Goal: Transaction & Acquisition: Purchase product/service

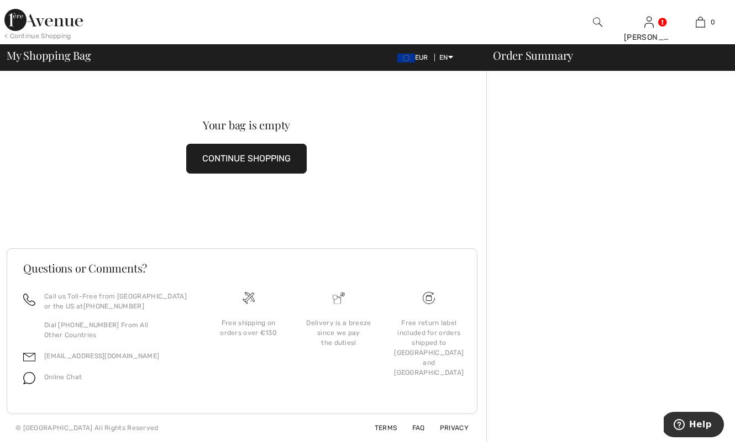
click at [422, 59] on span "EUR" at bounding box center [415, 58] width 35 height 8
click at [433, 352] on div "Free return label included for orders shipped to [GEOGRAPHIC_DATA] and [GEOGRAP…" at bounding box center [429, 348] width 72 height 60
click at [434, 322] on div "Free return label included for orders shipped to [GEOGRAPHIC_DATA] and [GEOGRAP…" at bounding box center [429, 348] width 72 height 60
click at [489, 342] on div at bounding box center [611, 256] width 249 height 370
click at [587, 322] on div at bounding box center [611, 256] width 249 height 370
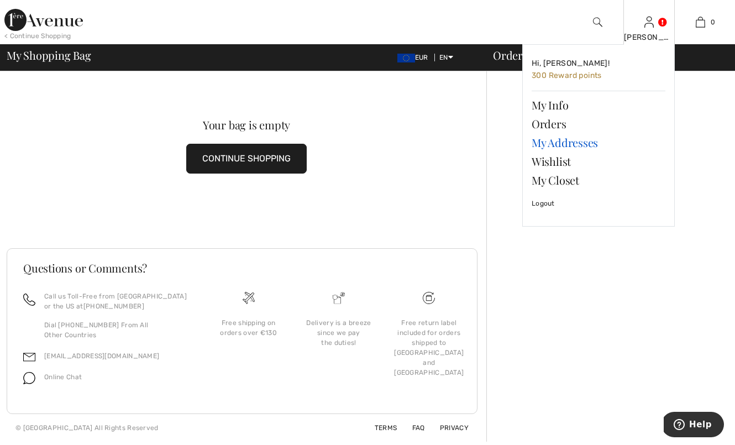
click at [559, 141] on link "My Addresses" at bounding box center [599, 142] width 134 height 19
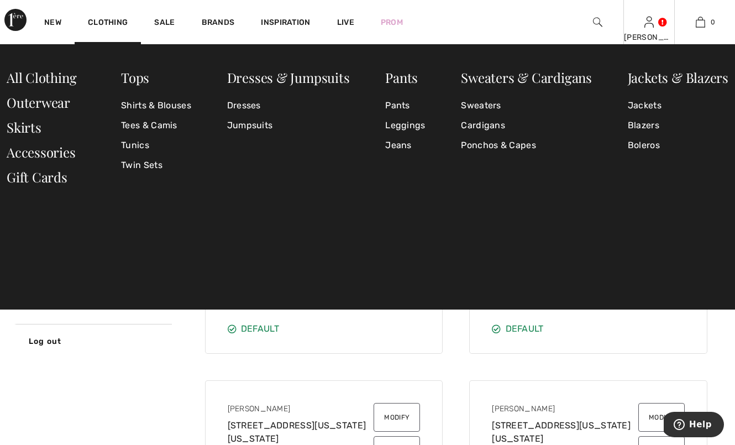
click at [653, 24] on img at bounding box center [649, 21] width 9 height 13
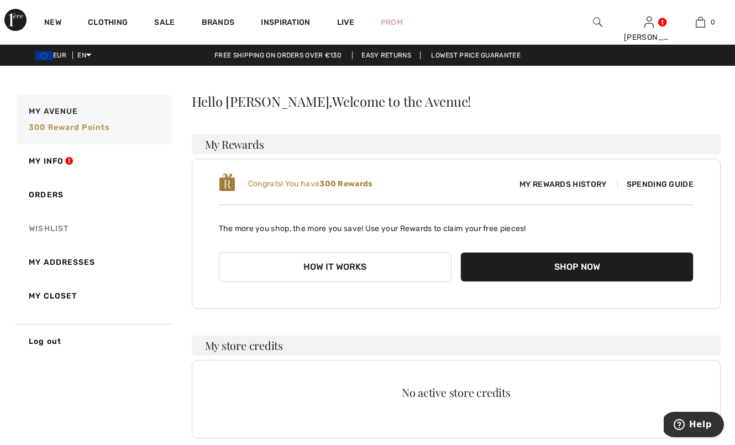
click at [51, 232] on link "Wishlist" at bounding box center [93, 229] width 158 height 34
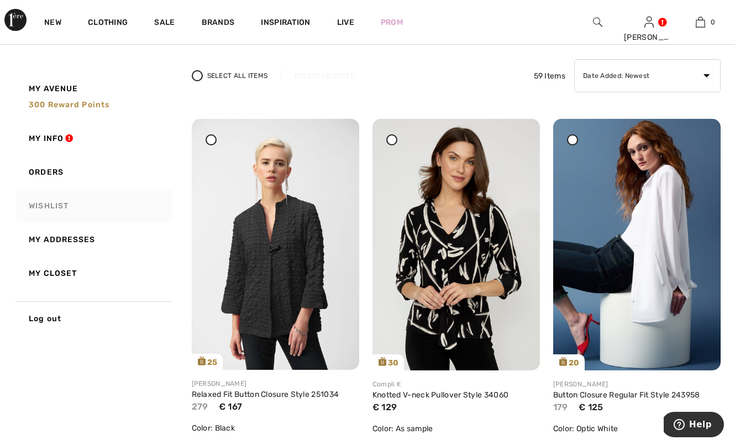
scroll to position [128, 0]
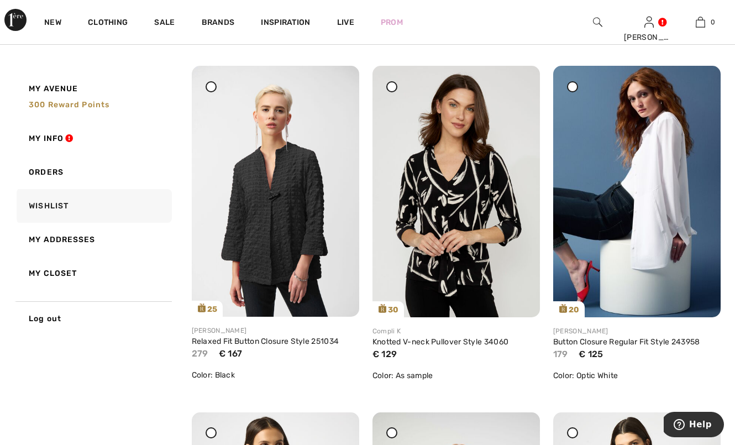
click at [213, 86] on icon at bounding box center [211, 86] width 4 height 4
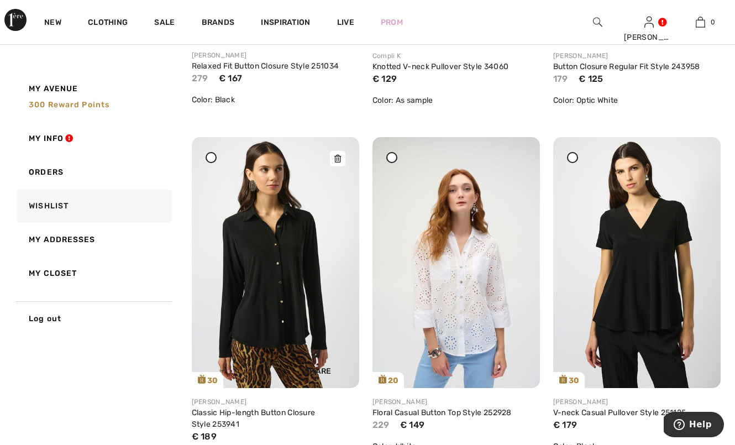
scroll to position [408, 0]
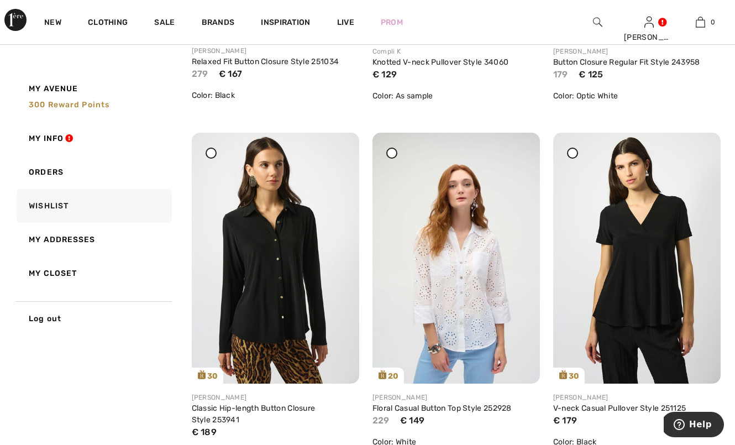
click at [210, 155] on icon at bounding box center [211, 153] width 4 height 4
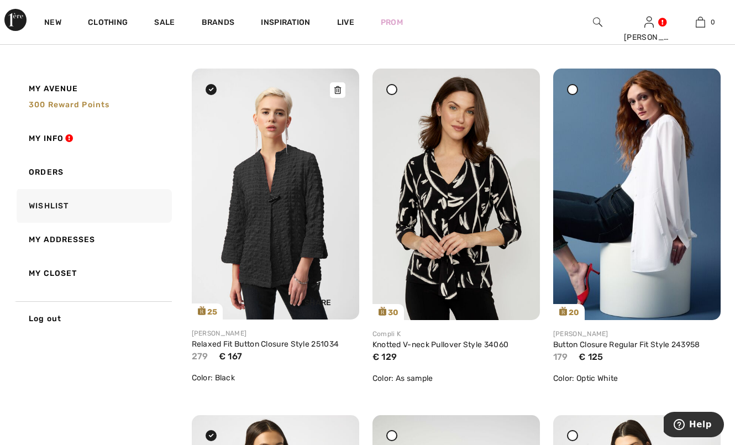
scroll to position [115, 0]
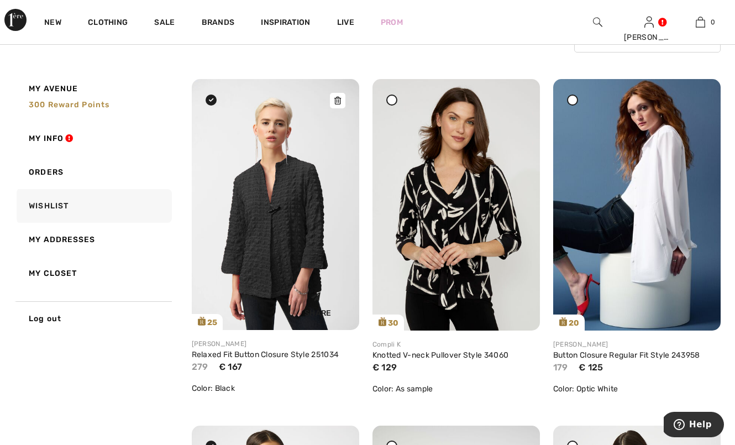
click at [297, 245] on img at bounding box center [276, 204] width 168 height 251
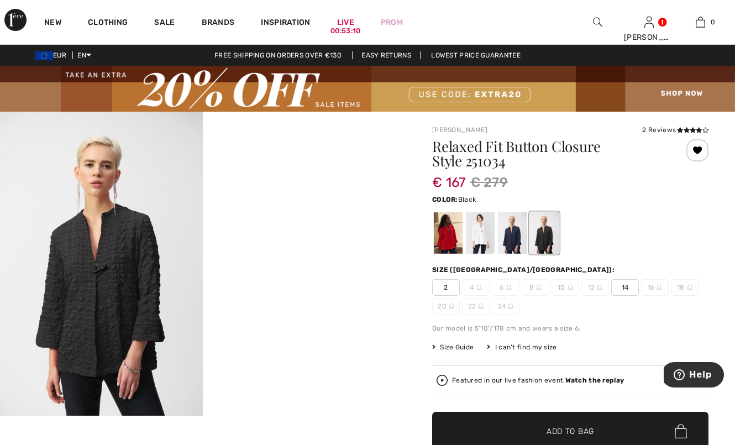
click at [626, 289] on span "14" at bounding box center [626, 287] width 28 height 17
click at [604, 427] on span "✔ Added to Bag Add to Bag" at bounding box center [570, 431] width 276 height 39
click at [698, 71] on img at bounding box center [367, 89] width 735 height 46
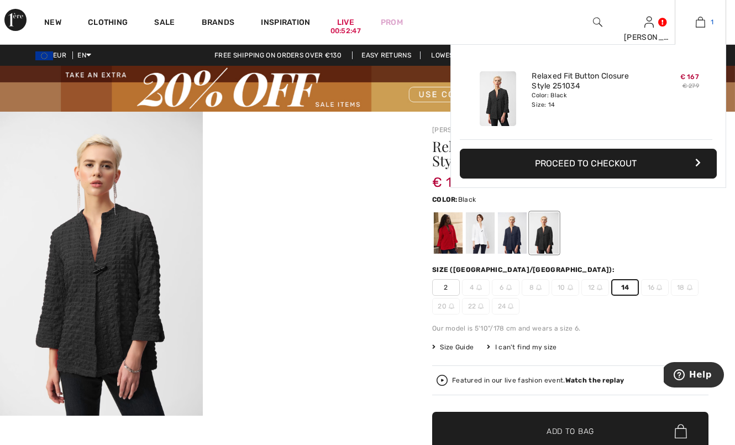
click at [700, 26] on img at bounding box center [700, 21] width 9 height 13
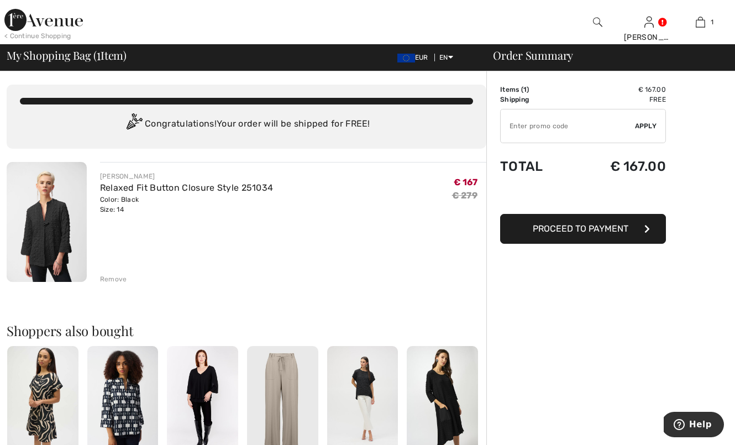
click at [64, 20] on img at bounding box center [43, 20] width 79 height 22
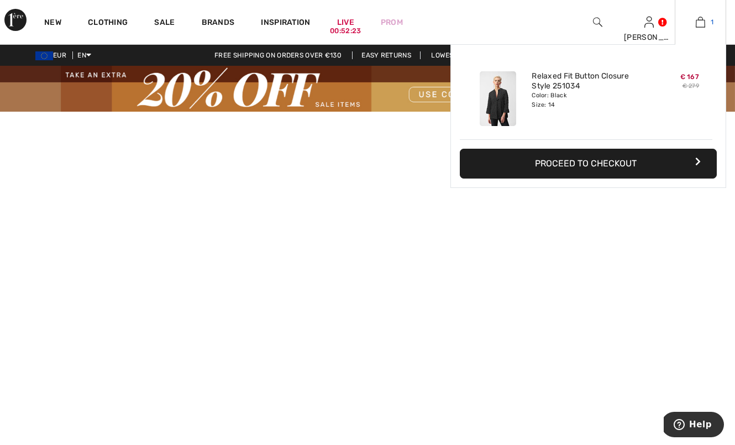
click at [702, 21] on img at bounding box center [700, 21] width 9 height 13
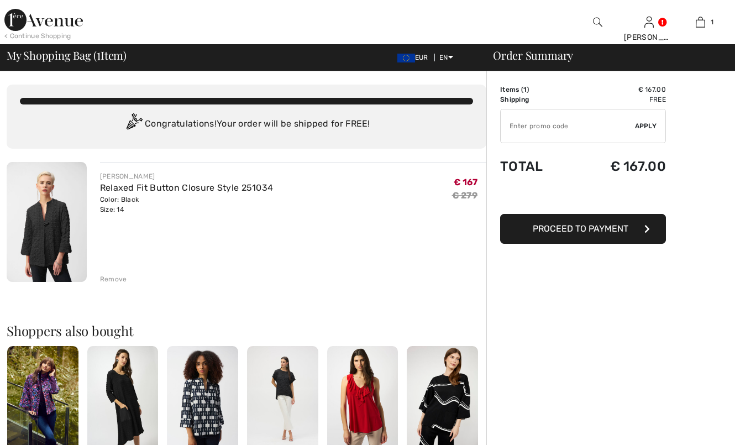
click at [520, 128] on input "TEXT" at bounding box center [568, 125] width 134 height 33
type input "EXTRA20"
click at [647, 125] on span "Apply" at bounding box center [646, 126] width 22 height 10
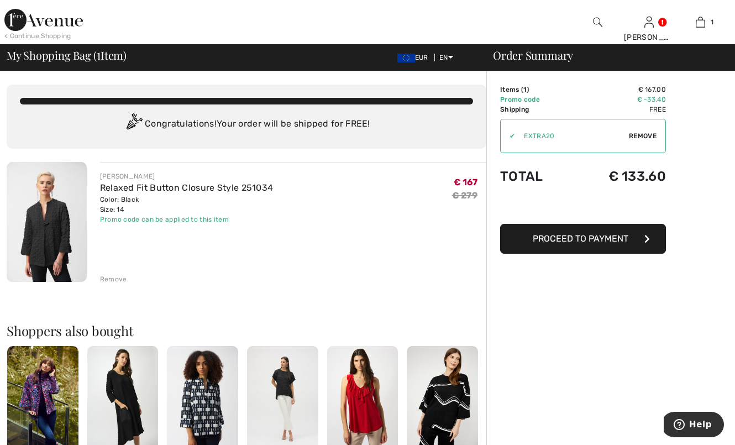
click at [636, 238] on button "Proceed to Payment" at bounding box center [583, 239] width 166 height 30
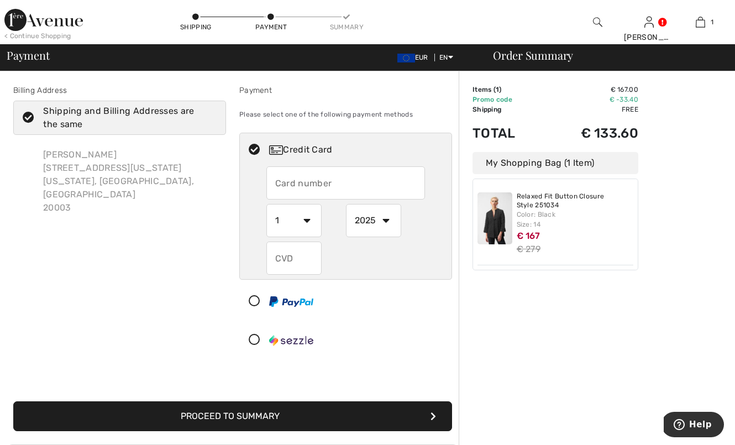
click at [124, 176] on div "[PERSON_NAME] [STREET_ADDRESS][US_STATE][US_STATE]" at bounding box center [130, 181] width 192 height 84
click at [366, 184] on input "text" at bounding box center [346, 182] width 159 height 33
radio input "true"
click at [534, 344] on div "Order Summary Details Items ( 1 ) € 167.00 Promo code € -33.40 Shipping Free Ta…" at bounding box center [597, 359] width 276 height 577
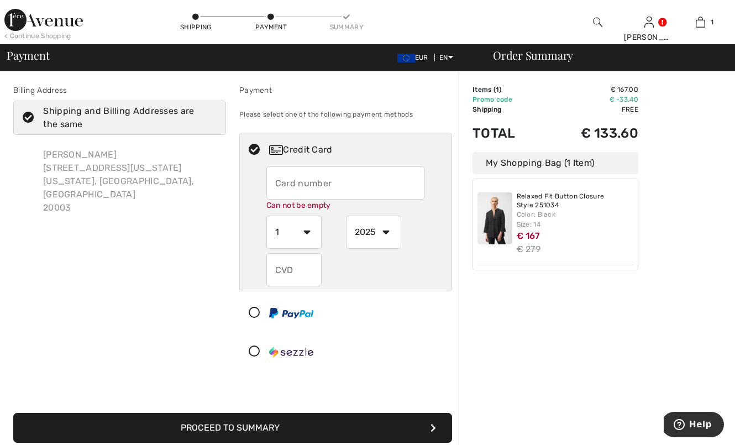
click at [634, 326] on div "Order Summary Details Items ( 1 ) € 167.00 Promo code € -33.40 Shipping Free Ta…" at bounding box center [597, 365] width 276 height 588
